Goal: Task Accomplishment & Management: Use online tool/utility

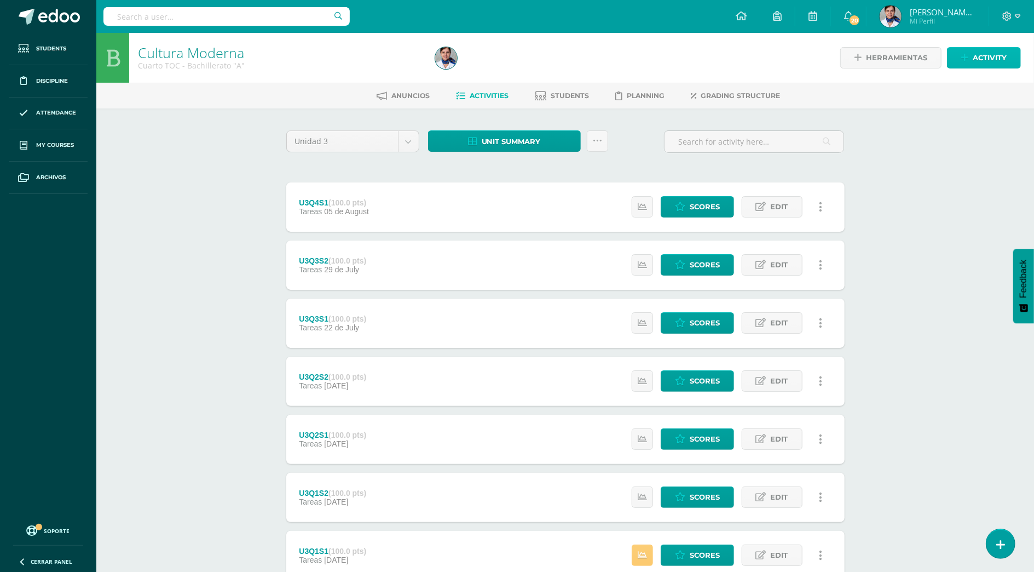
click at [969, 59] on link "Activity" at bounding box center [984, 57] width 74 height 21
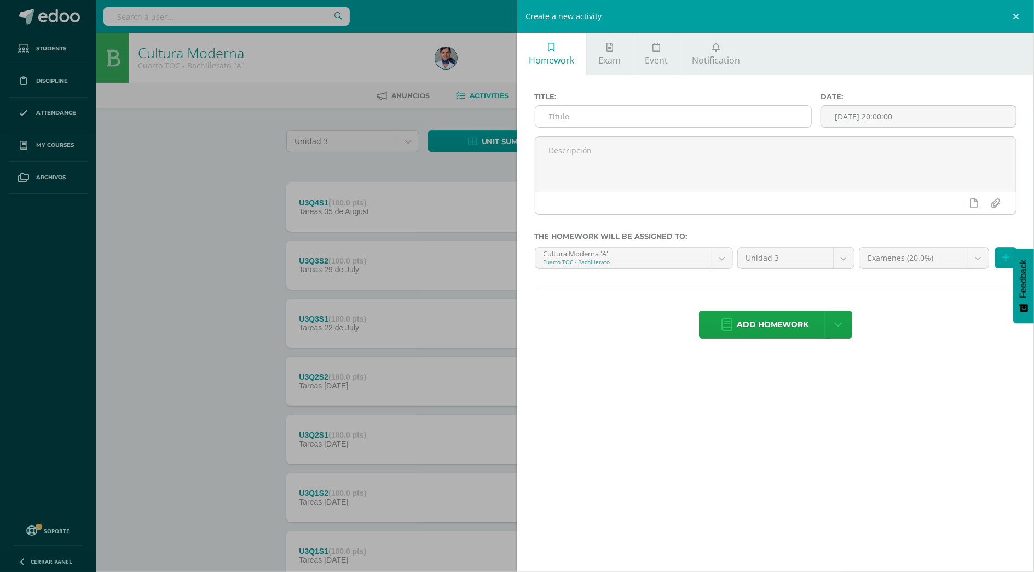
click at [580, 114] on input "text" at bounding box center [673, 116] width 276 height 21
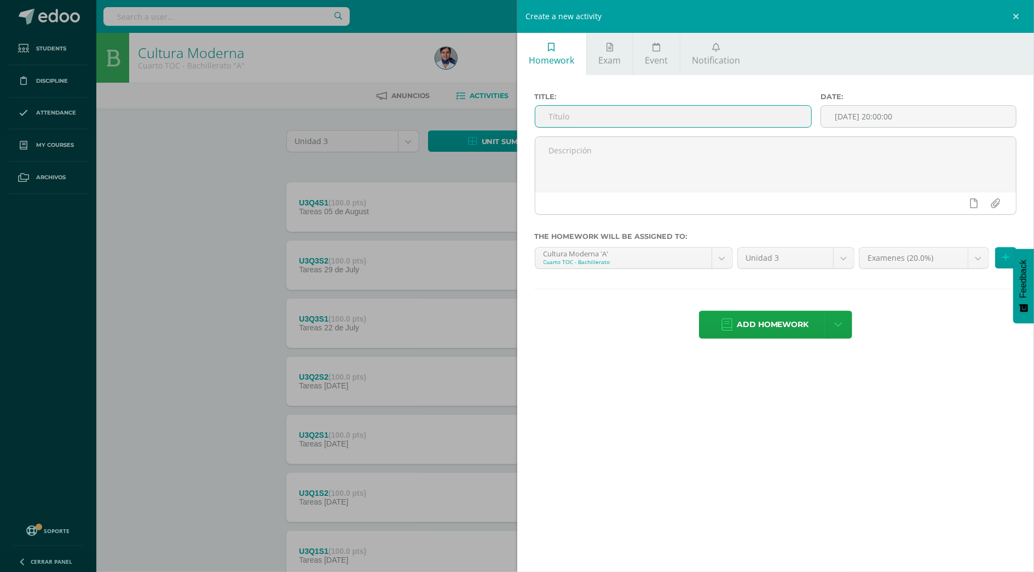
type input "U3Q4S2"
click at [789, 328] on span "Add homework" at bounding box center [773, 324] width 72 height 27
